Goal: Task Accomplishment & Management: Complete application form

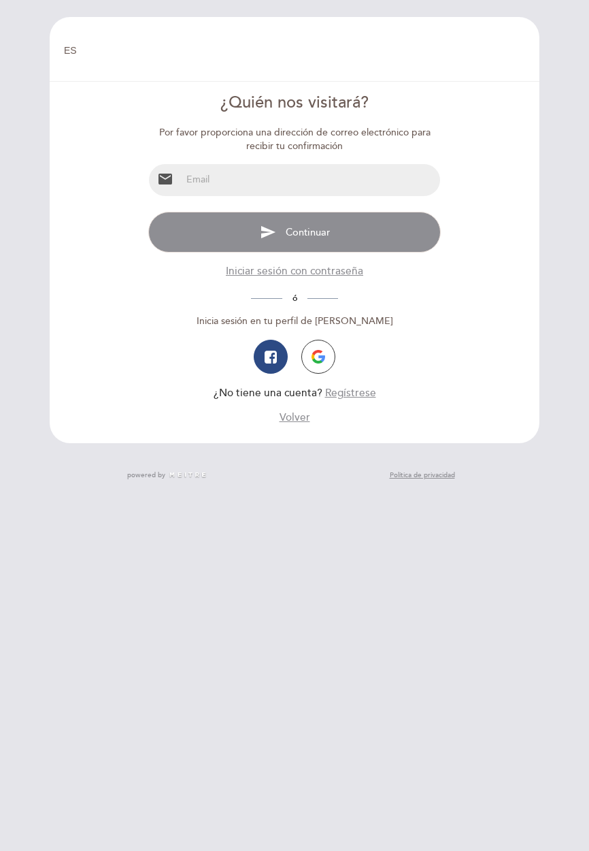
select select "es"
type input "[PERSON_NAME] 169"
click at [182, 825] on div "EN ES PT [GEOGRAPHIC_DATA] [GEOGRAPHIC_DATA], Cambiar usuario Hacer una reserva…" at bounding box center [294, 425] width 531 height 851
click at [218, 178] on input "email" at bounding box center [311, 180] width 258 height 32
click at [259, 811] on div "EN ES PT [GEOGRAPHIC_DATA] [GEOGRAPHIC_DATA], Cambiar usuario Hacer una reserva…" at bounding box center [294, 425] width 531 height 851
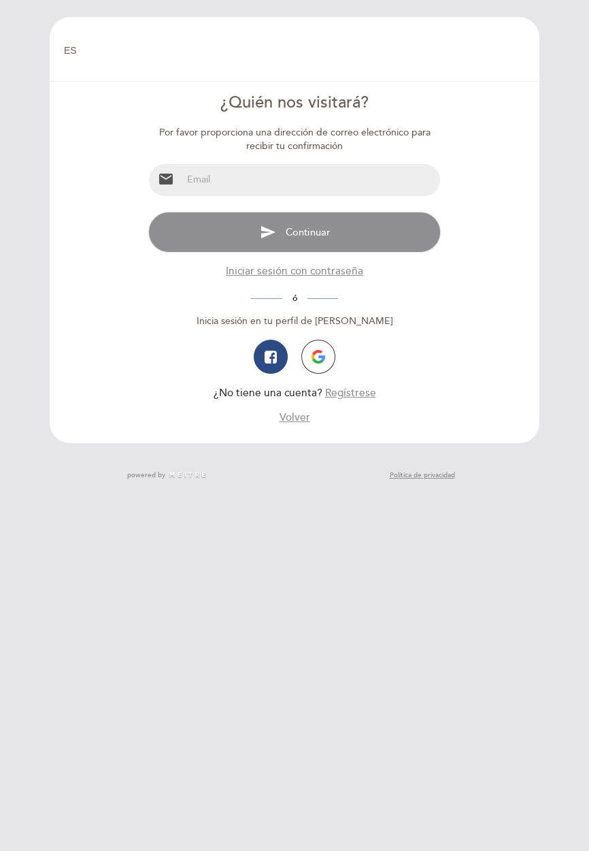
click at [205, 177] on input "email" at bounding box center [311, 180] width 258 height 32
click at [231, 173] on input "email" at bounding box center [311, 180] width 258 height 32
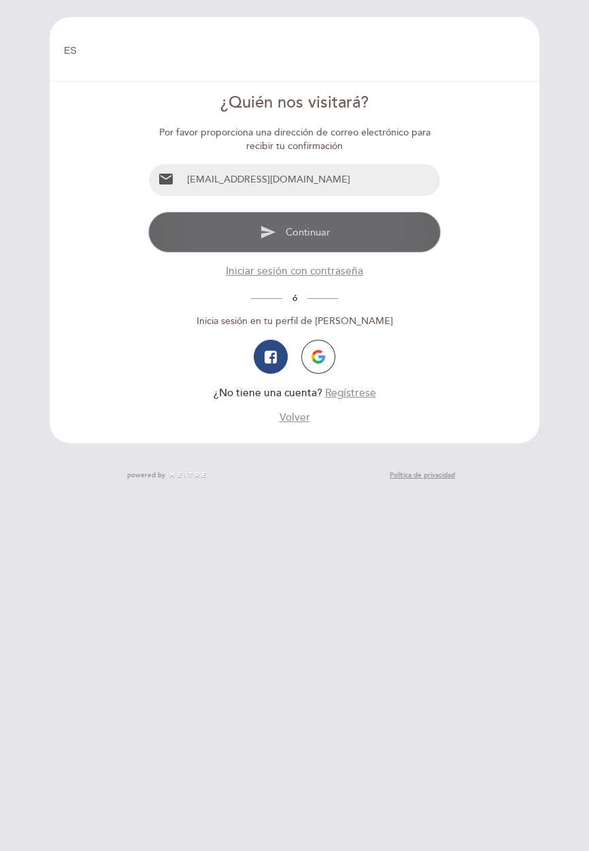
type input "[EMAIL_ADDRESS][DOMAIN_NAME]"
click at [323, 222] on button "send Continuar" at bounding box center [294, 232] width 292 height 41
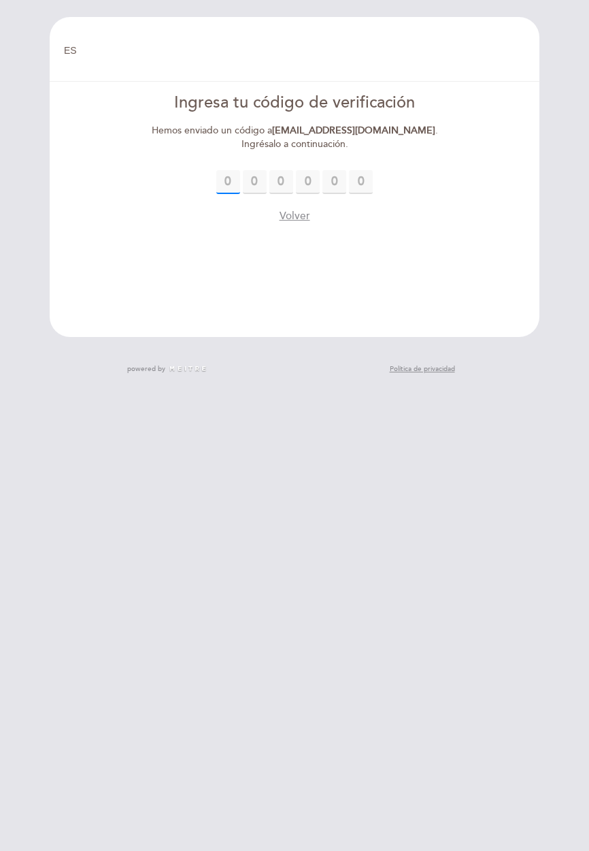
click at [238, 178] on input "text" at bounding box center [228, 182] width 24 height 24
type input "5"
type input "3"
type input "1"
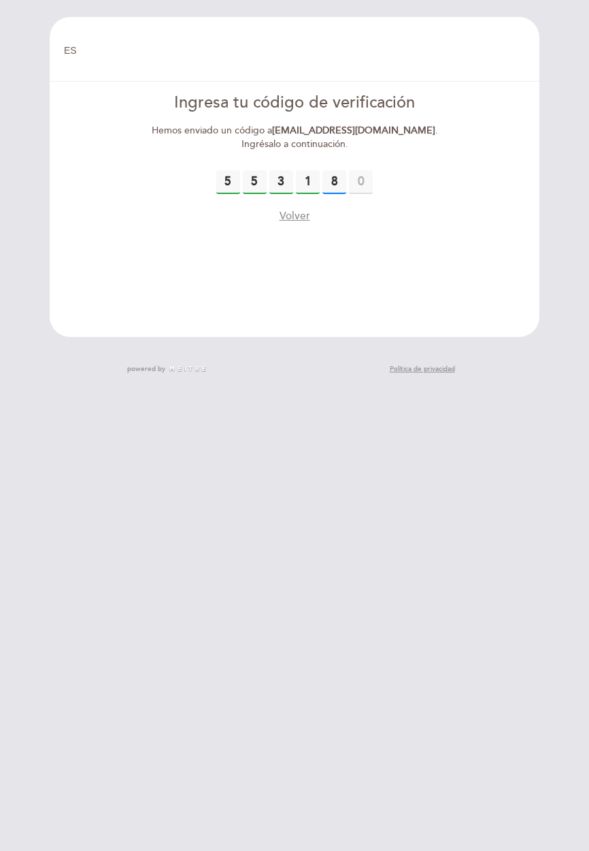
type input "8"
type input "9"
